Goal: Register for event/course

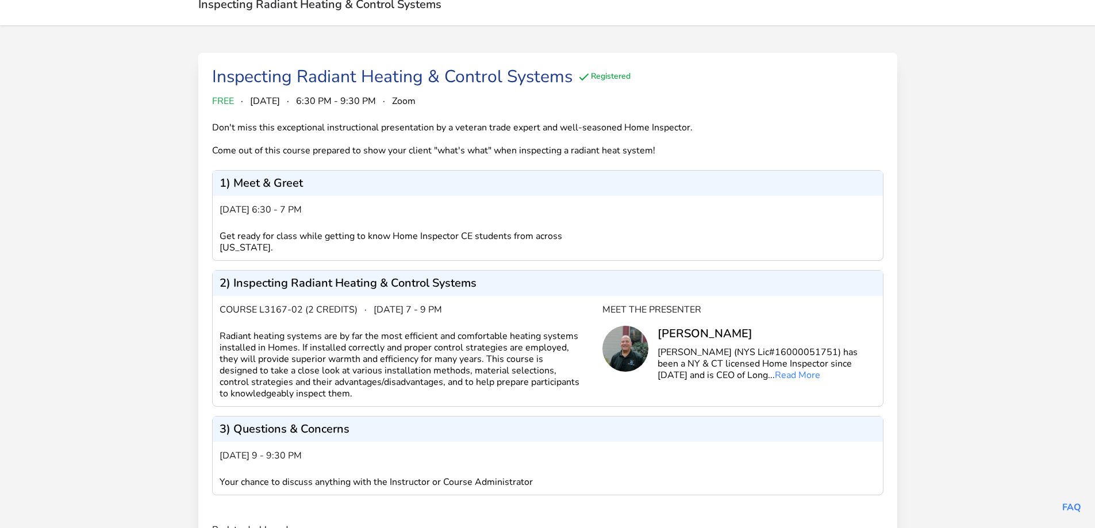
scroll to position [105, 0]
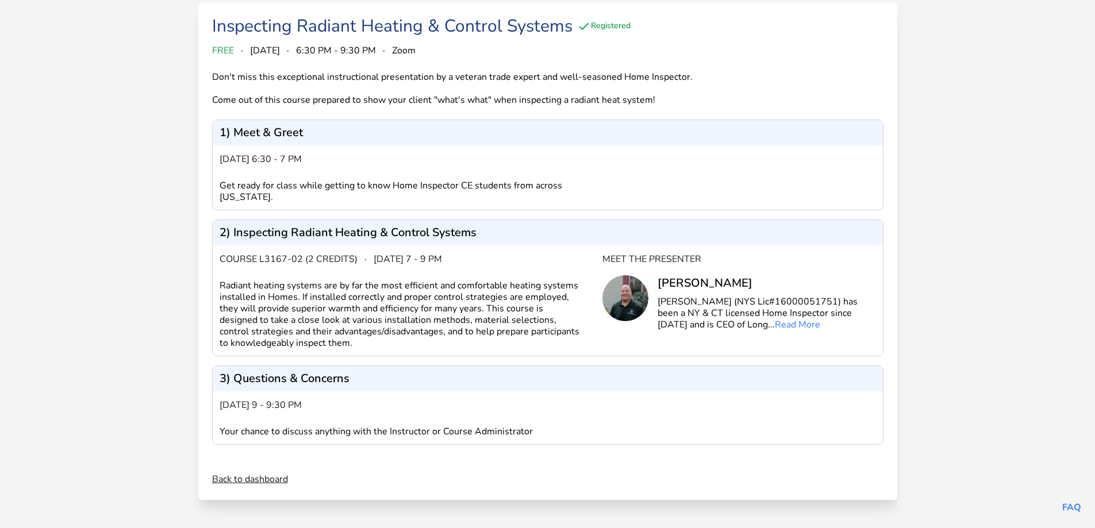
click at [252, 478] on link "Back to dashboard" at bounding box center [250, 479] width 76 height 14
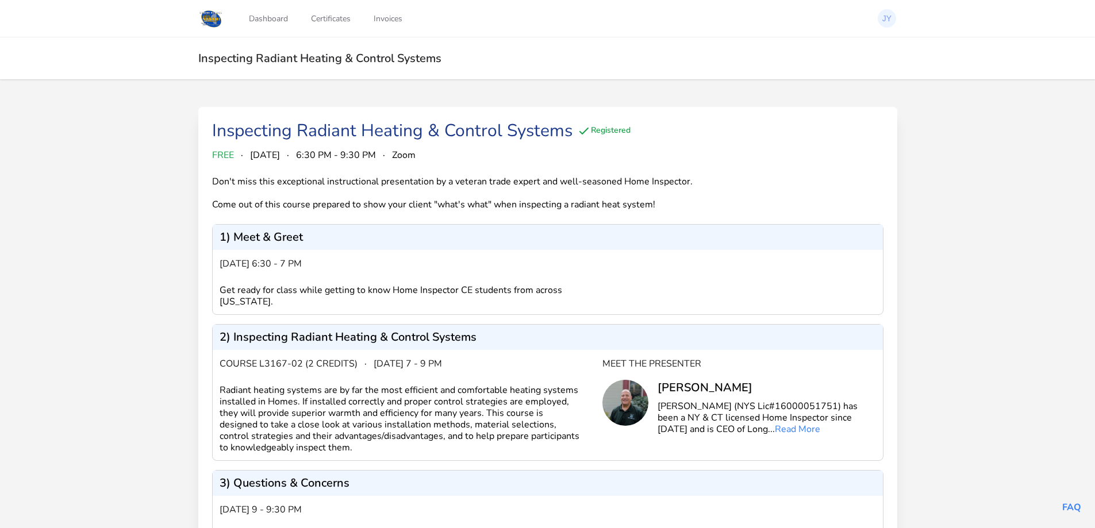
scroll to position [105, 0]
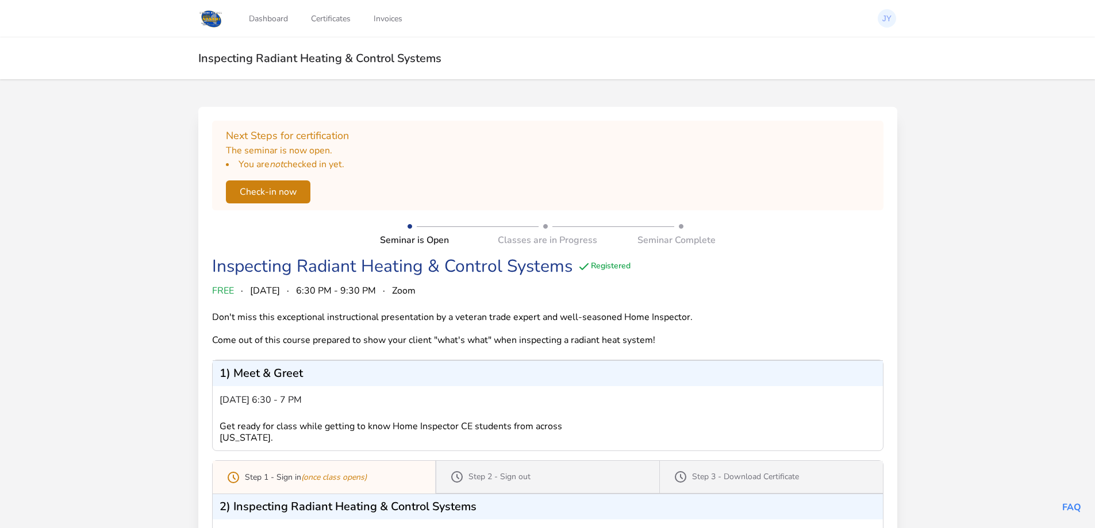
click at [270, 199] on button "Check-in now" at bounding box center [268, 191] width 84 height 23
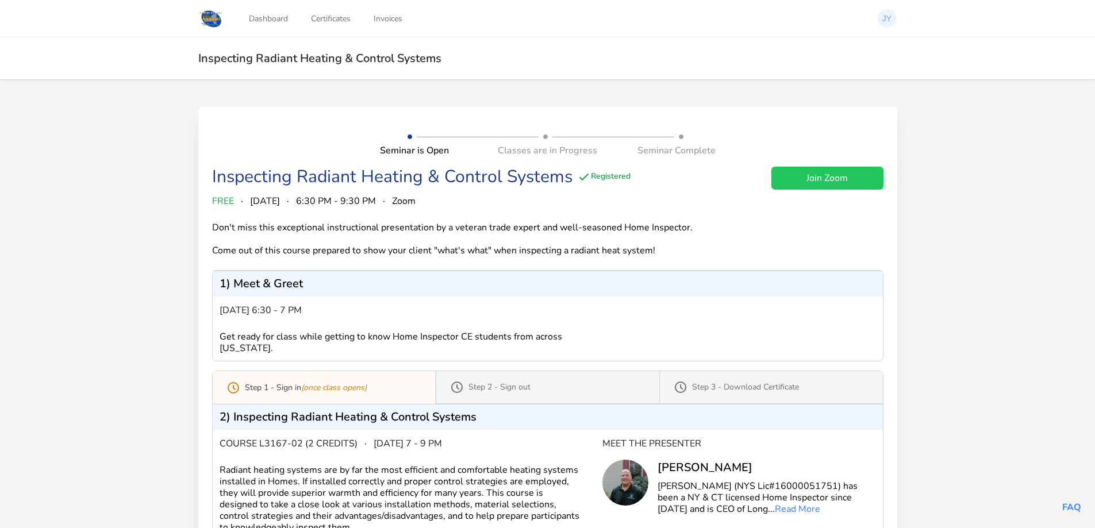
click at [818, 182] on link "Join Zoom" at bounding box center [827, 178] width 112 height 23
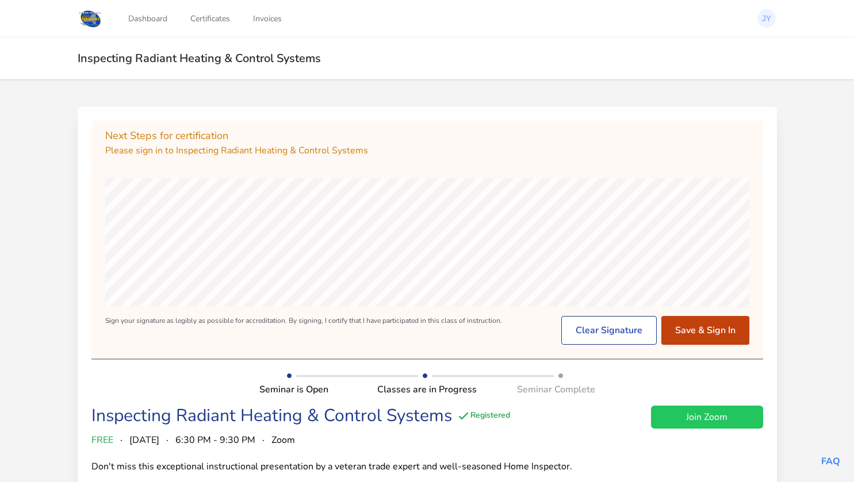
click at [717, 335] on button "Save & Sign In" at bounding box center [705, 330] width 88 height 29
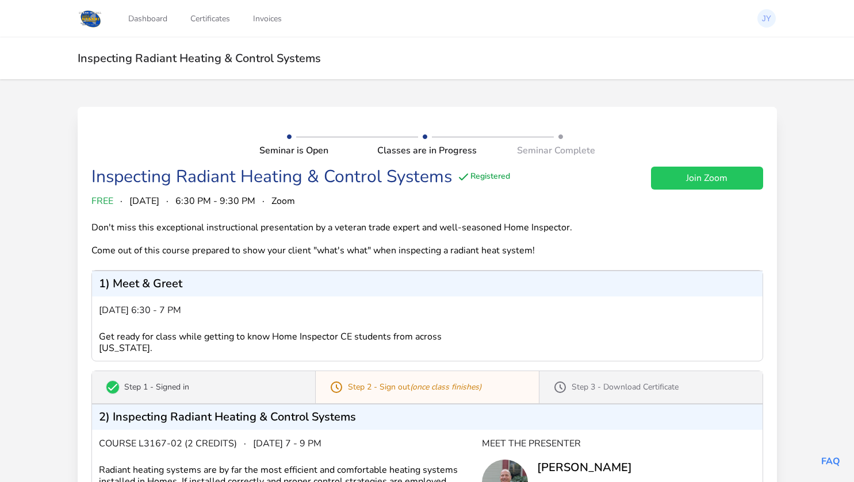
click at [701, 180] on link "Join Zoom" at bounding box center [707, 178] width 112 height 23
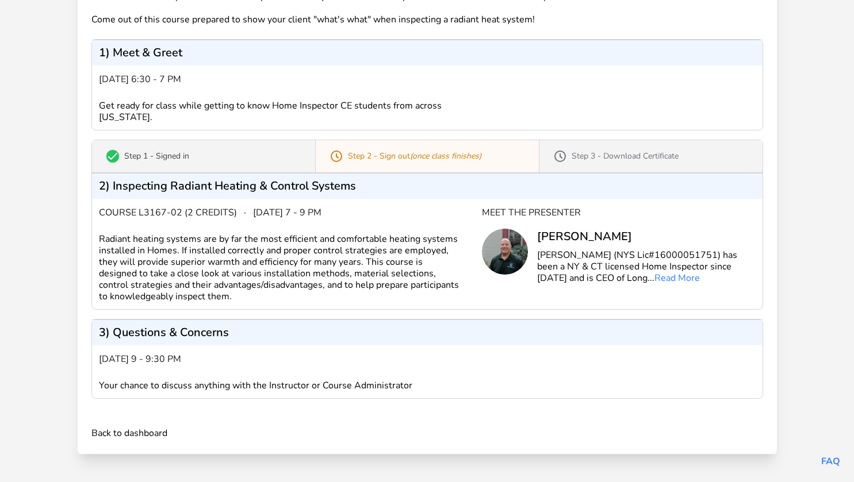
scroll to position [1, 0]
